Goal: Task Accomplishment & Management: Manage account settings

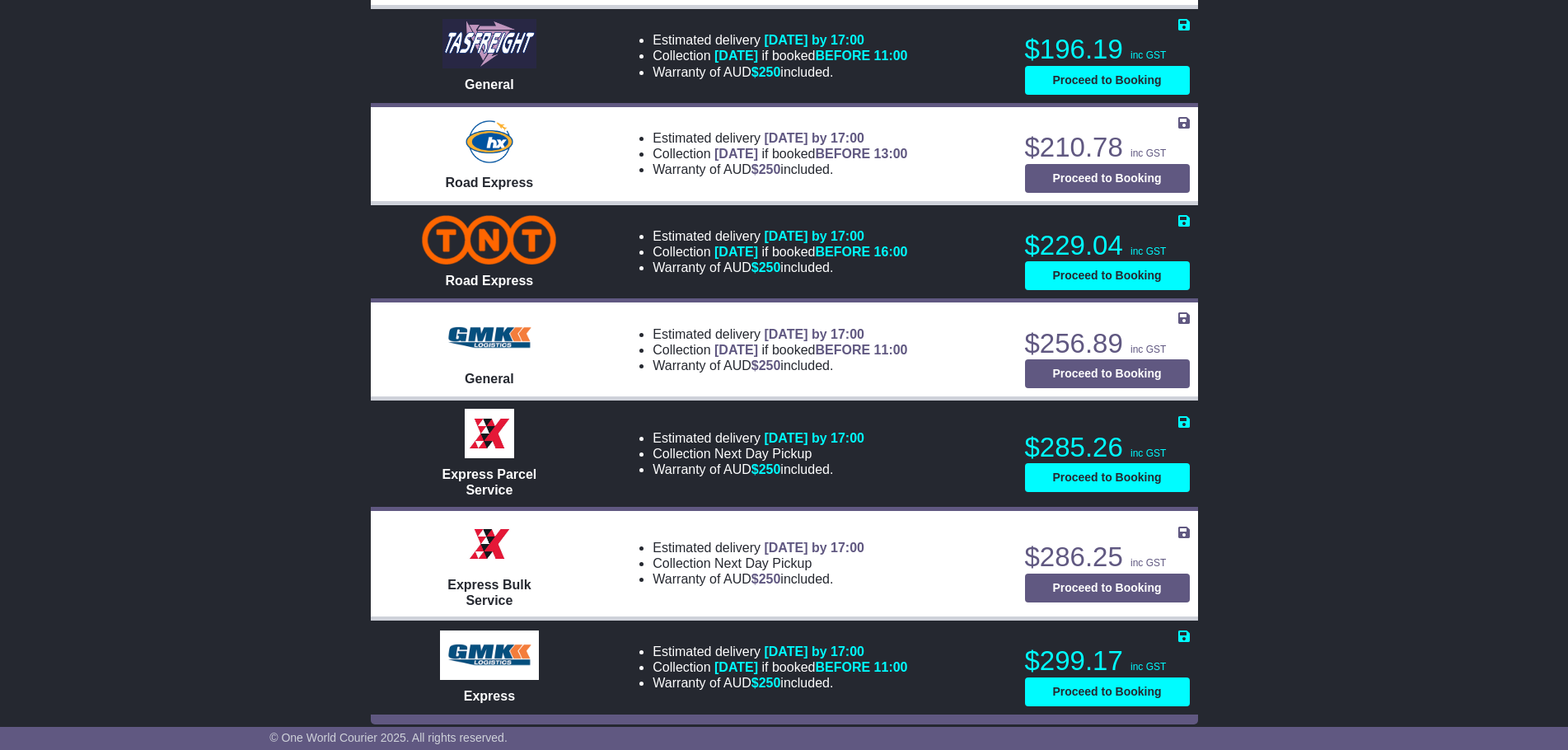
scroll to position [854, 0]
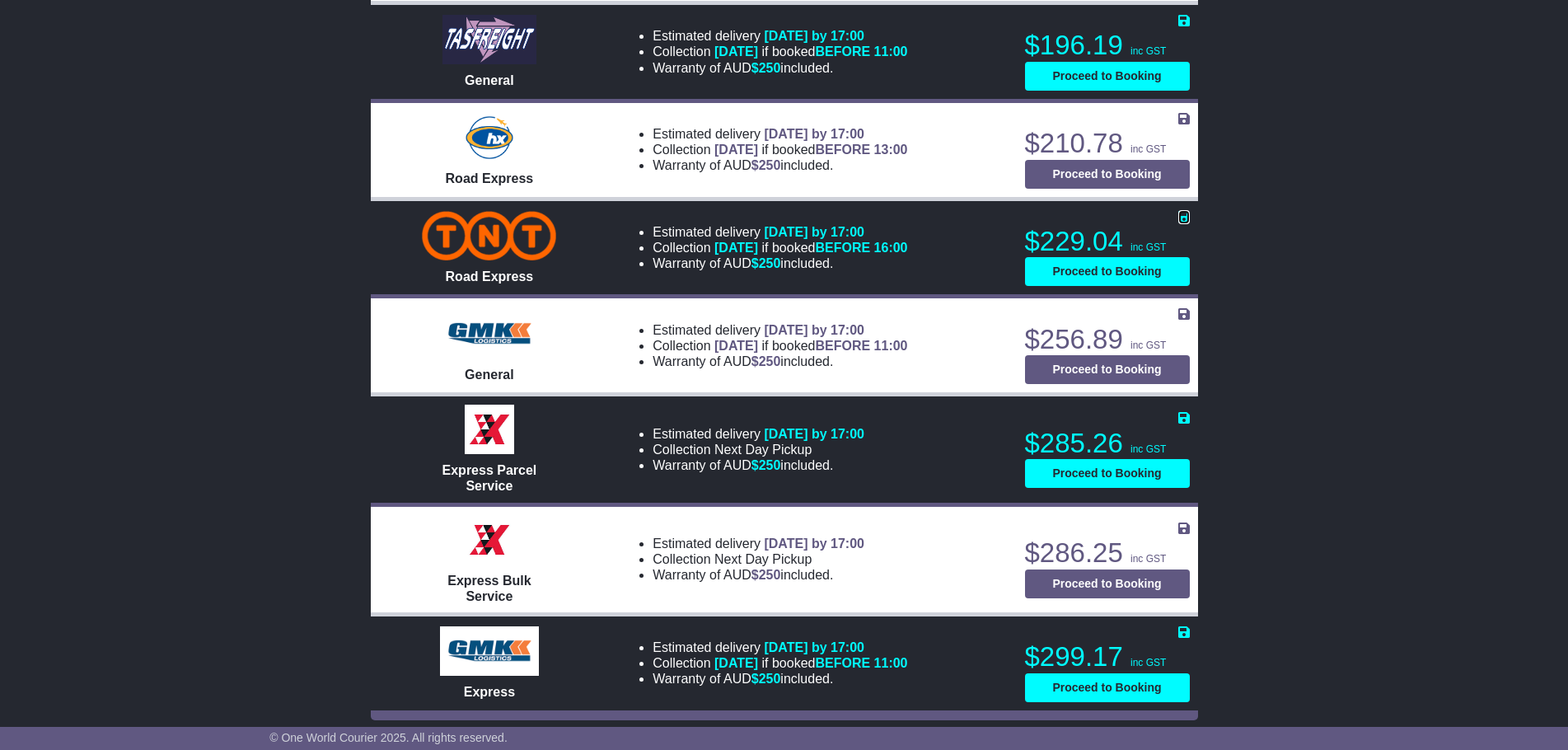
click at [1185, 216] on icon at bounding box center [1184, 217] width 11 height 13
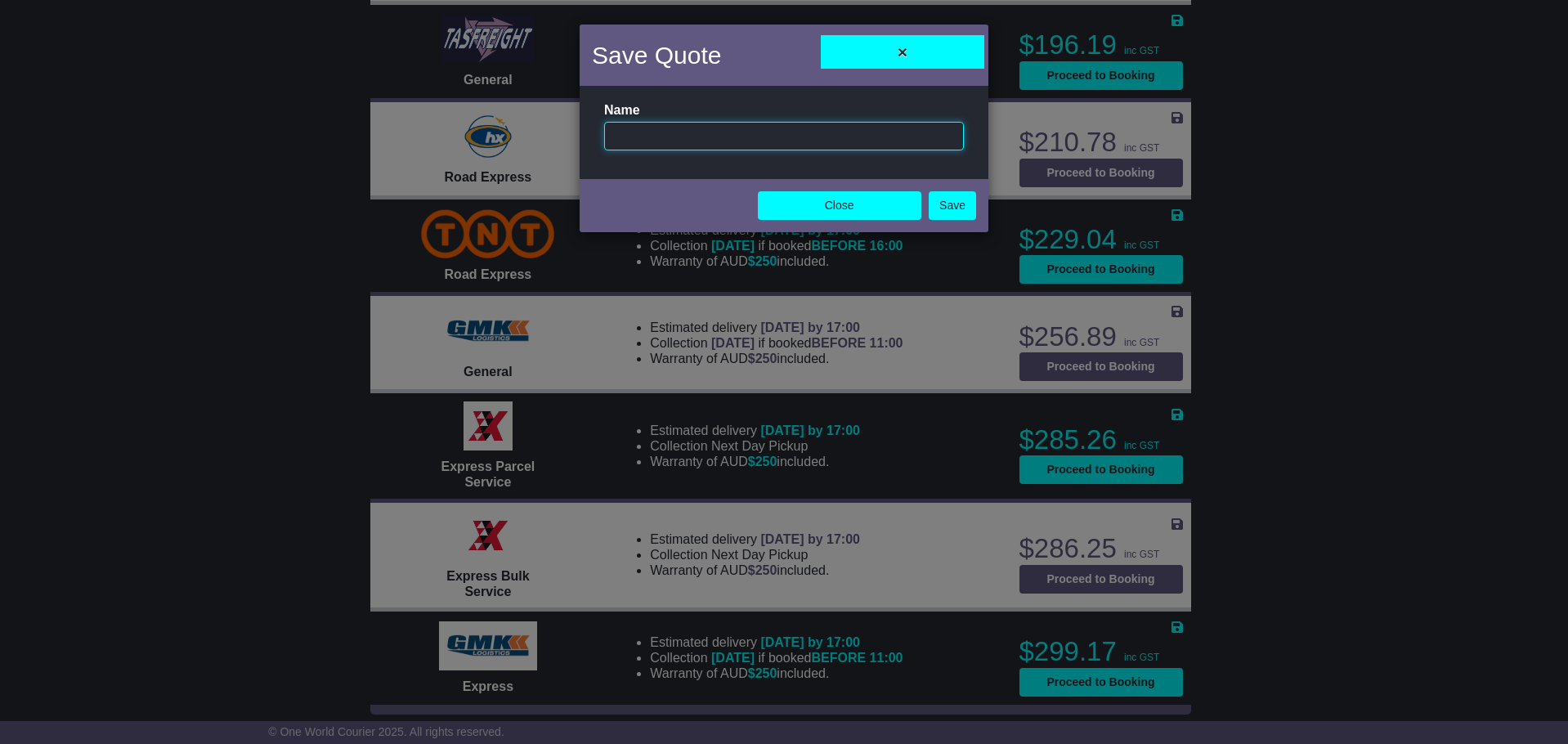
click at [873, 130] on input "text" at bounding box center [784, 136] width 360 height 28
type input "********"
click at [942, 206] on link "Save" at bounding box center [952, 206] width 47 height 28
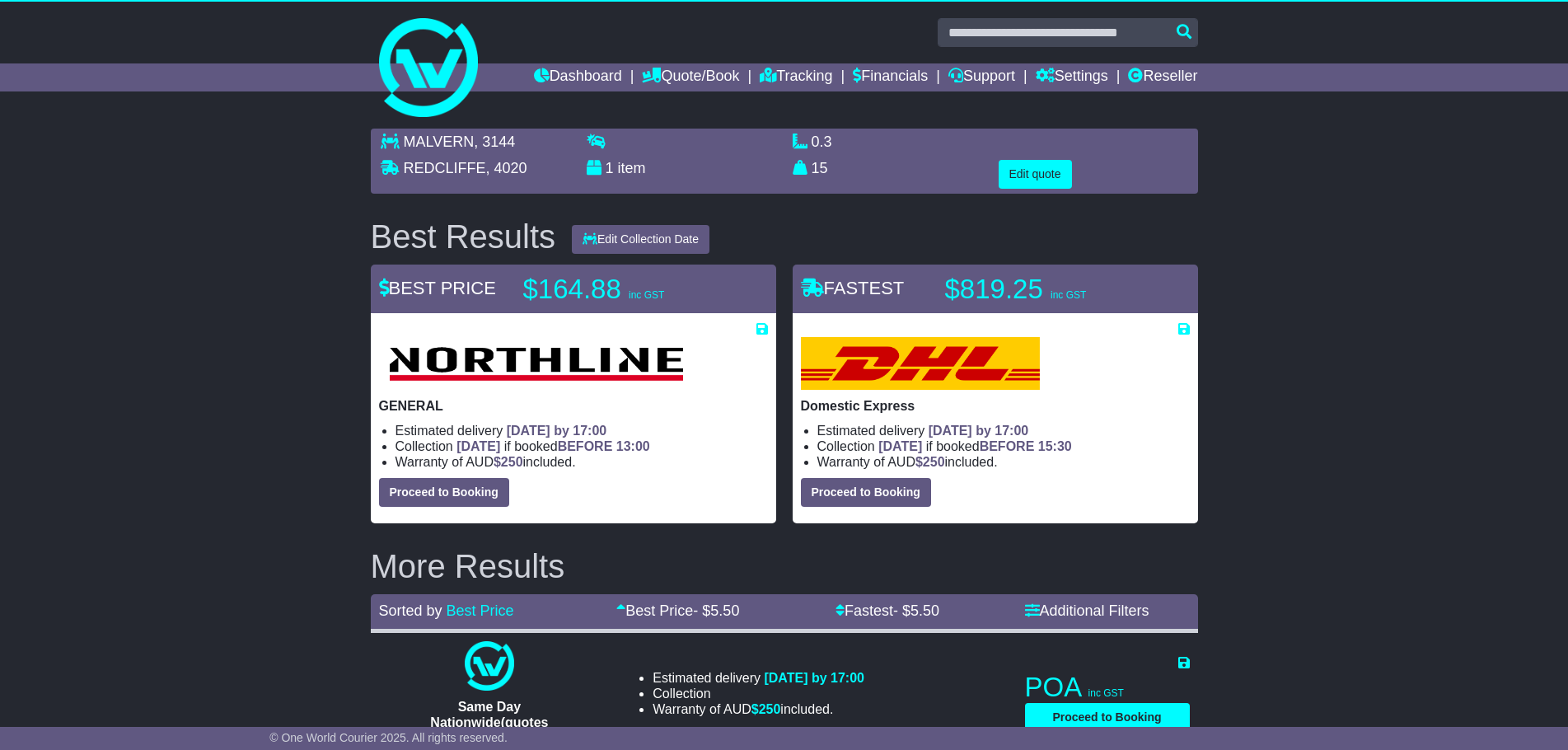
scroll to position [0, 0]
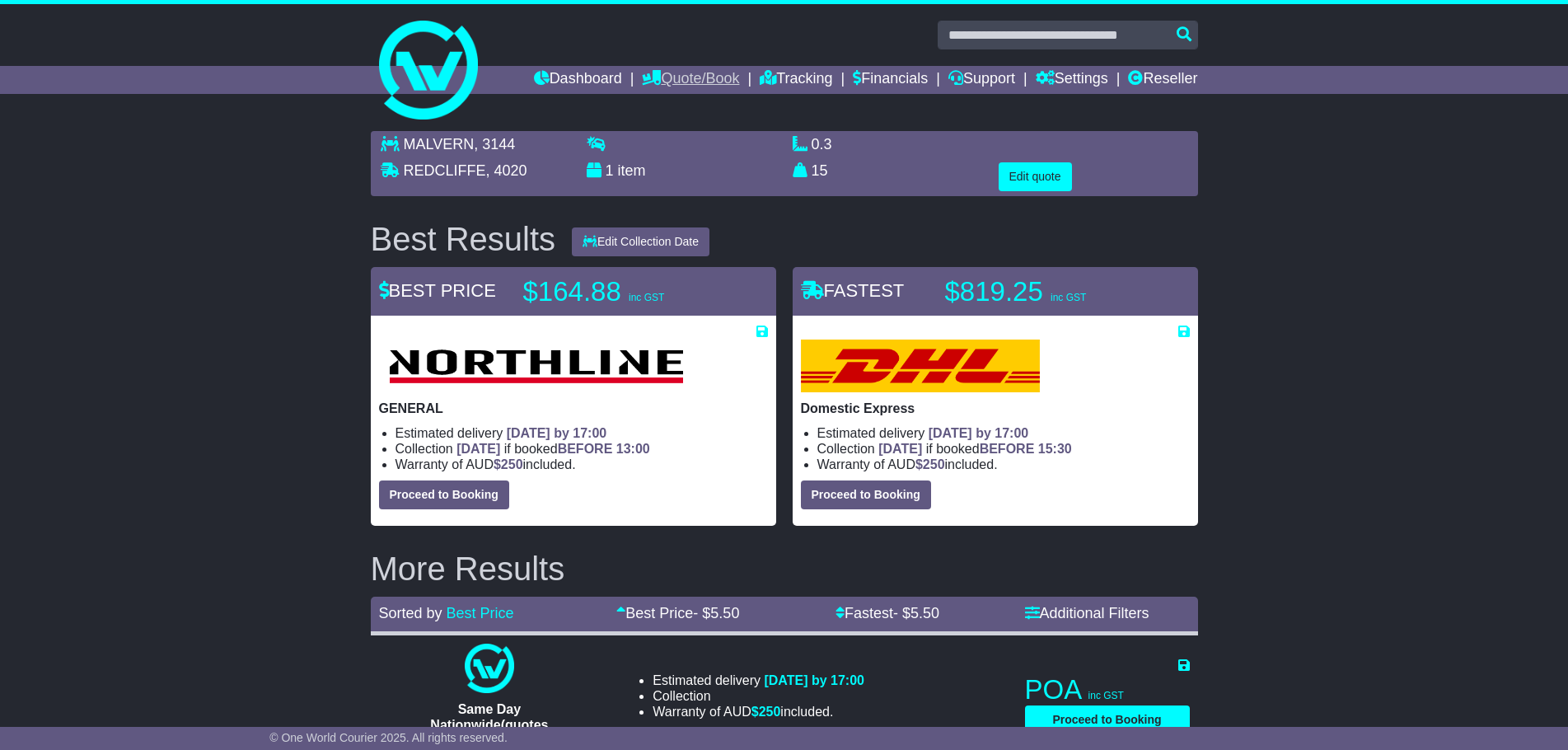
click at [690, 78] on link "Quote/Book" at bounding box center [690, 79] width 97 height 28
click at [687, 141] on link "Saved Quotes" at bounding box center [708, 143] width 130 height 18
